Goal: Task Accomplishment & Management: Manage account settings

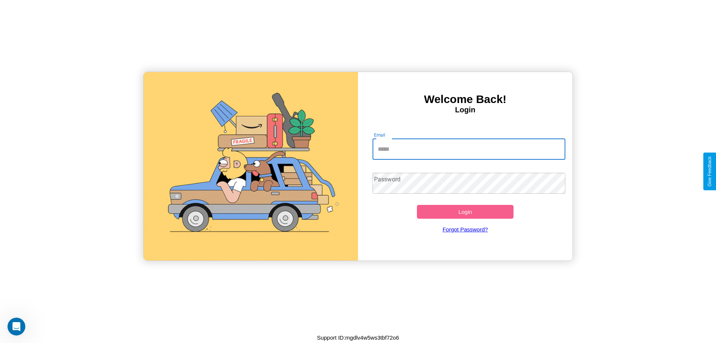
click at [469, 149] on input "Email" at bounding box center [469, 149] width 193 height 21
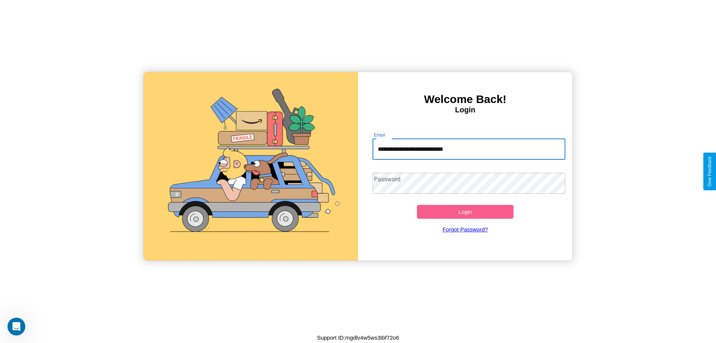
type input "**********"
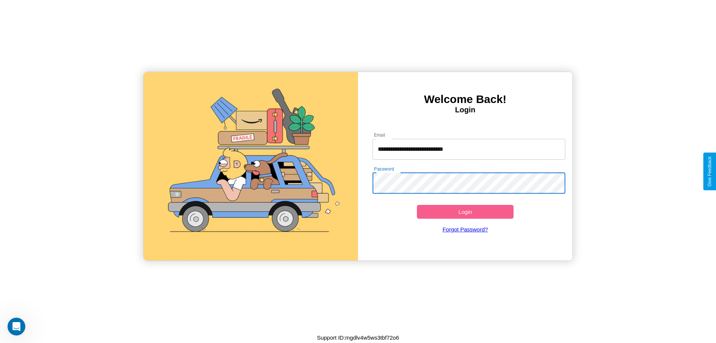
click at [465, 212] on button "Login" at bounding box center [465, 212] width 97 height 14
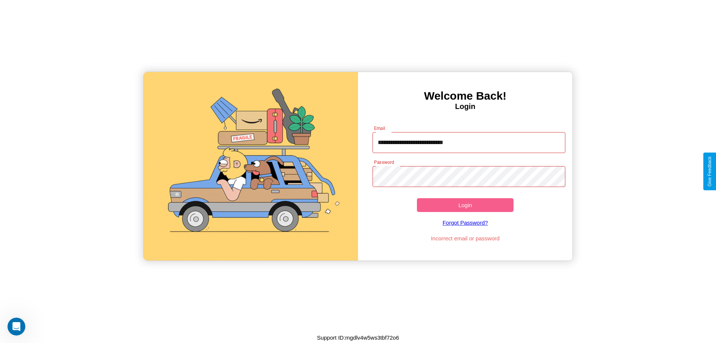
click at [465, 205] on button "Login" at bounding box center [465, 205] width 97 height 14
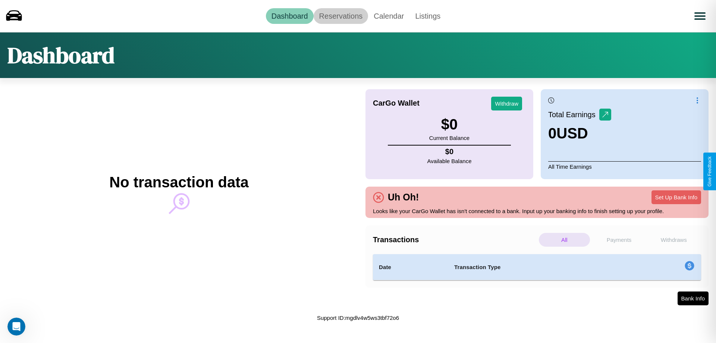
click at [341, 16] on link "Reservations" at bounding box center [341, 16] width 55 height 16
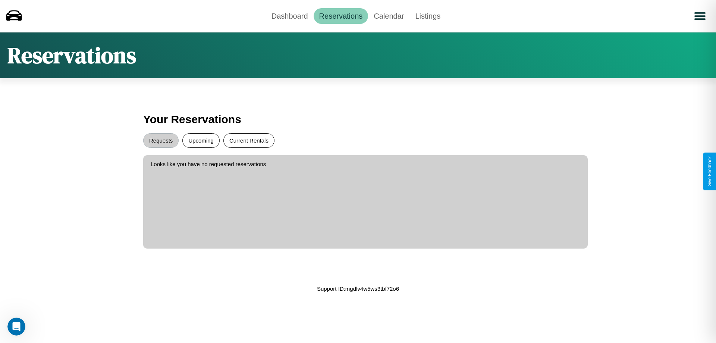
click at [249, 140] on button "Current Rentals" at bounding box center [248, 140] width 51 height 15
click at [161, 140] on button "Requests" at bounding box center [160, 140] width 35 height 15
click at [201, 140] on button "Upcoming" at bounding box center [200, 140] width 37 height 15
